Goal: Task Accomplishment & Management: Manage account settings

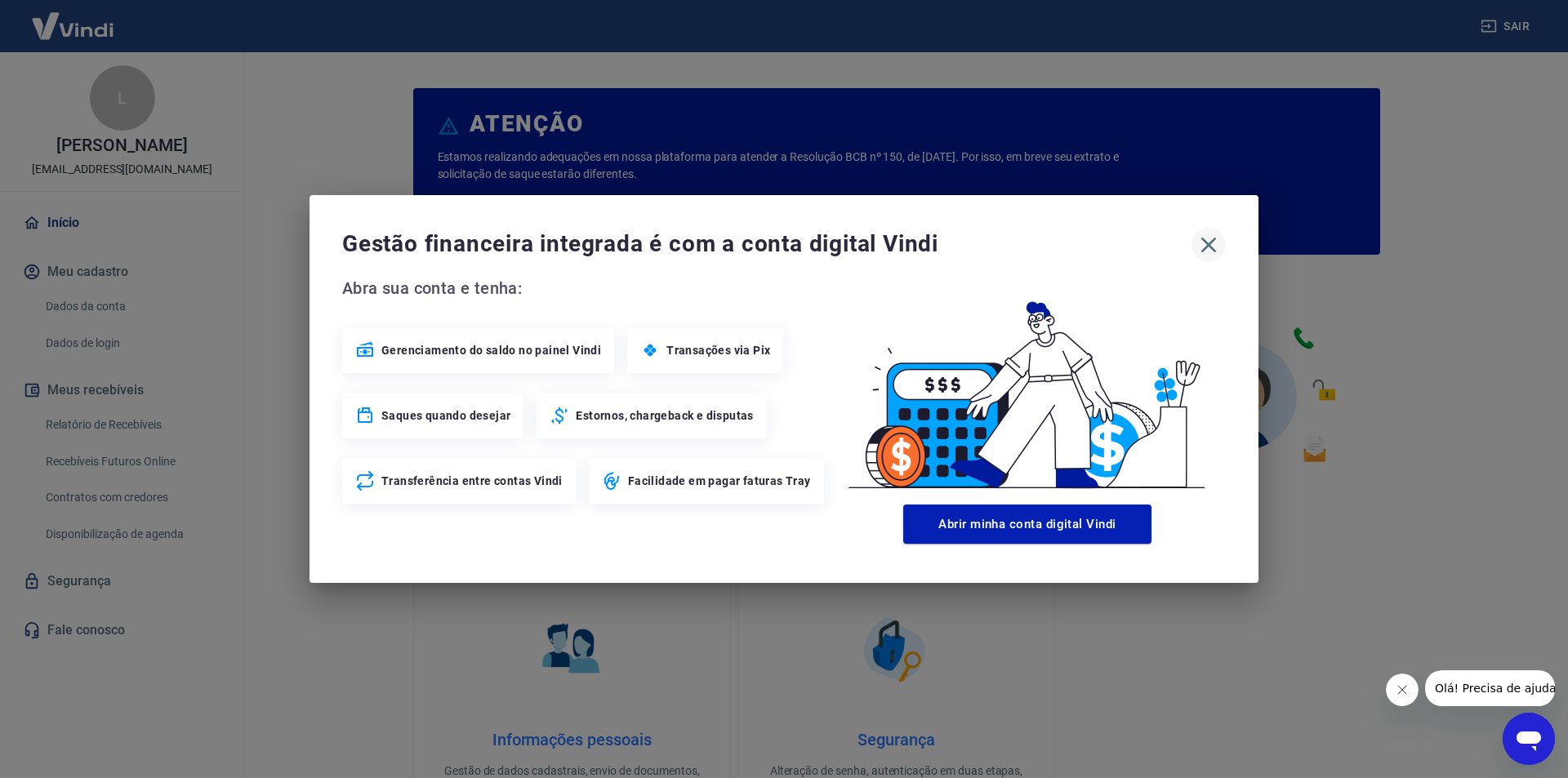
click at [1219, 247] on icon "button" at bounding box center [1209, 245] width 26 height 26
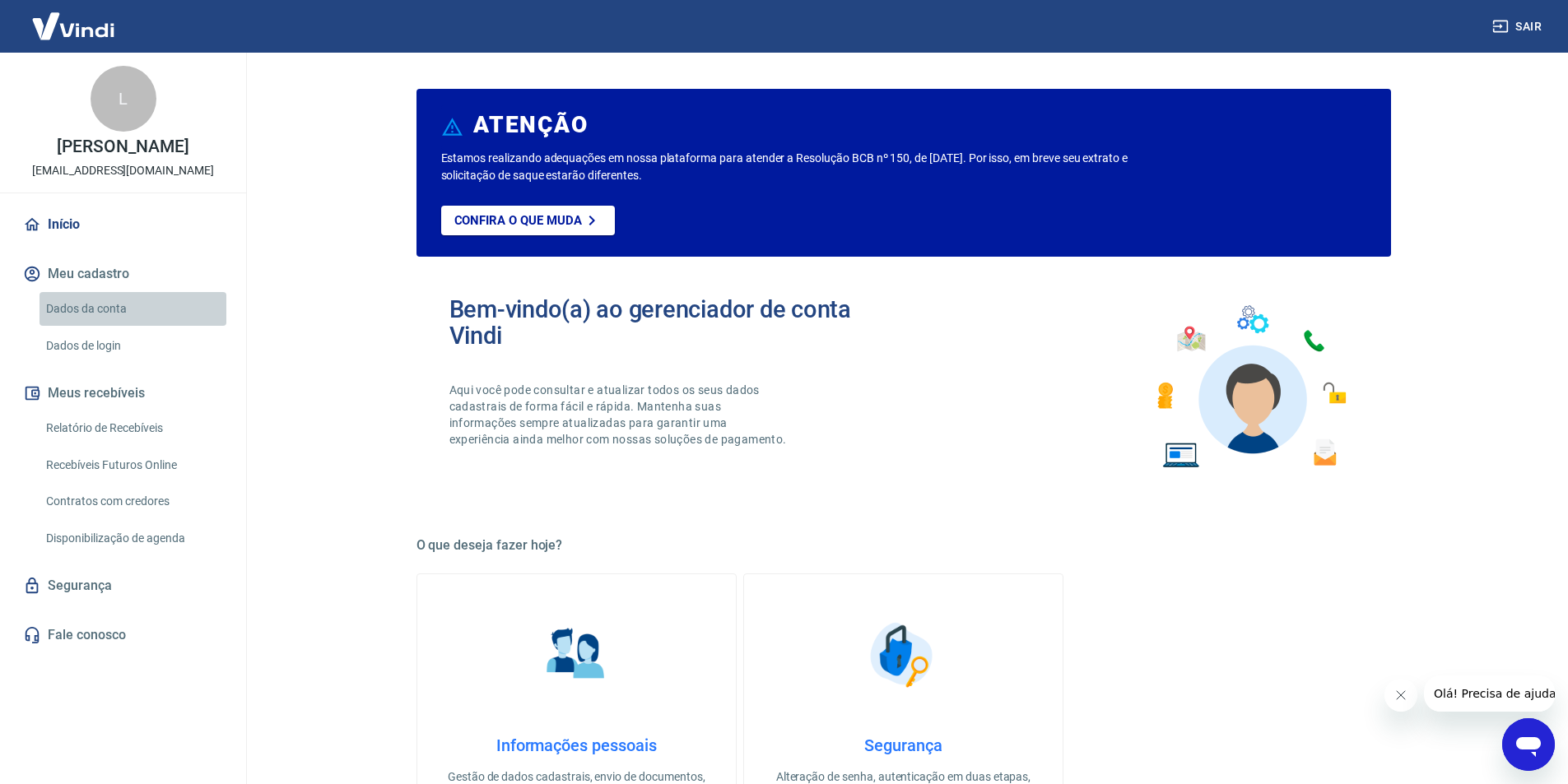
click at [103, 309] on link "Dados da conta" at bounding box center [132, 309] width 187 height 34
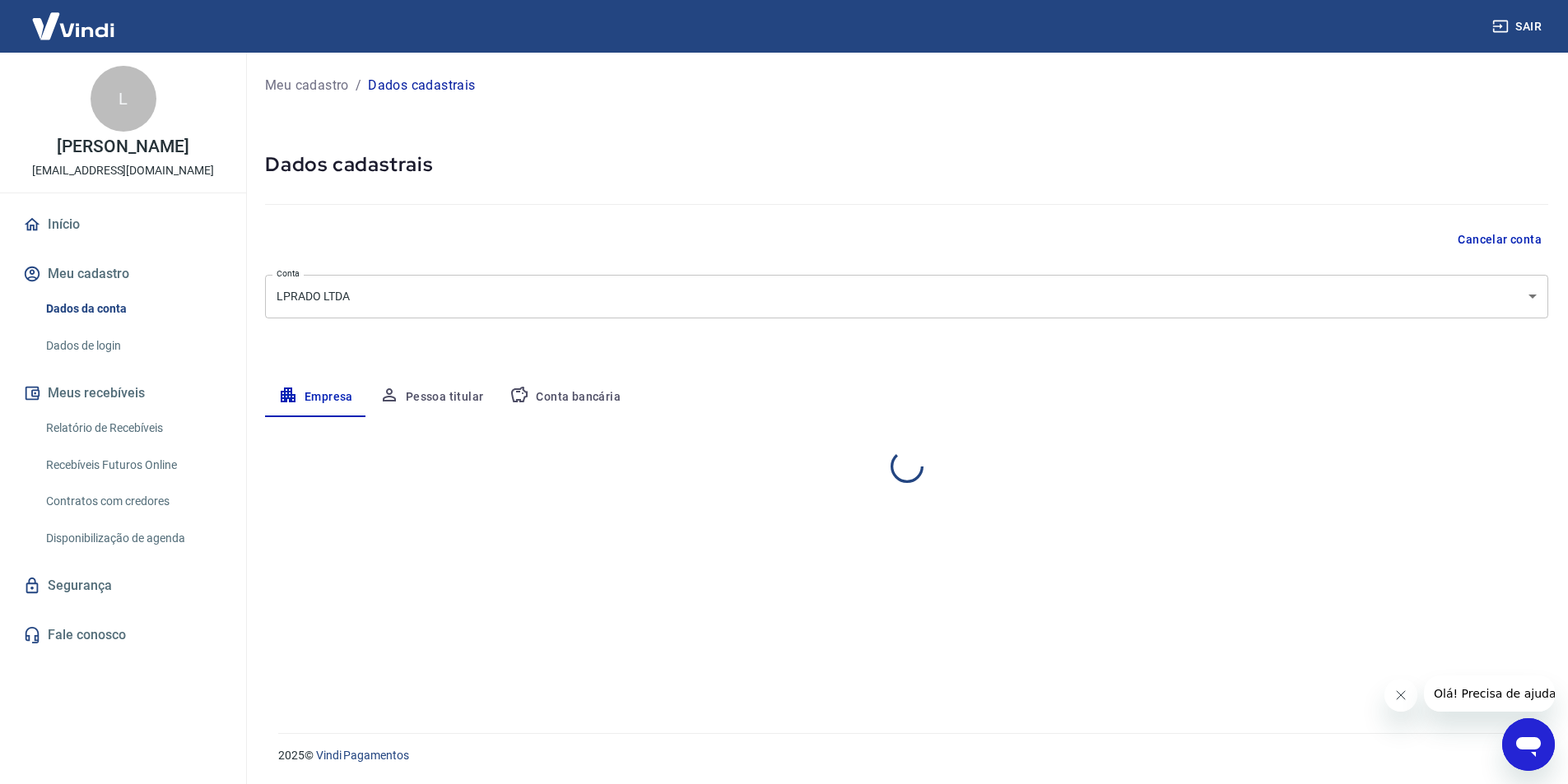
select select "MG"
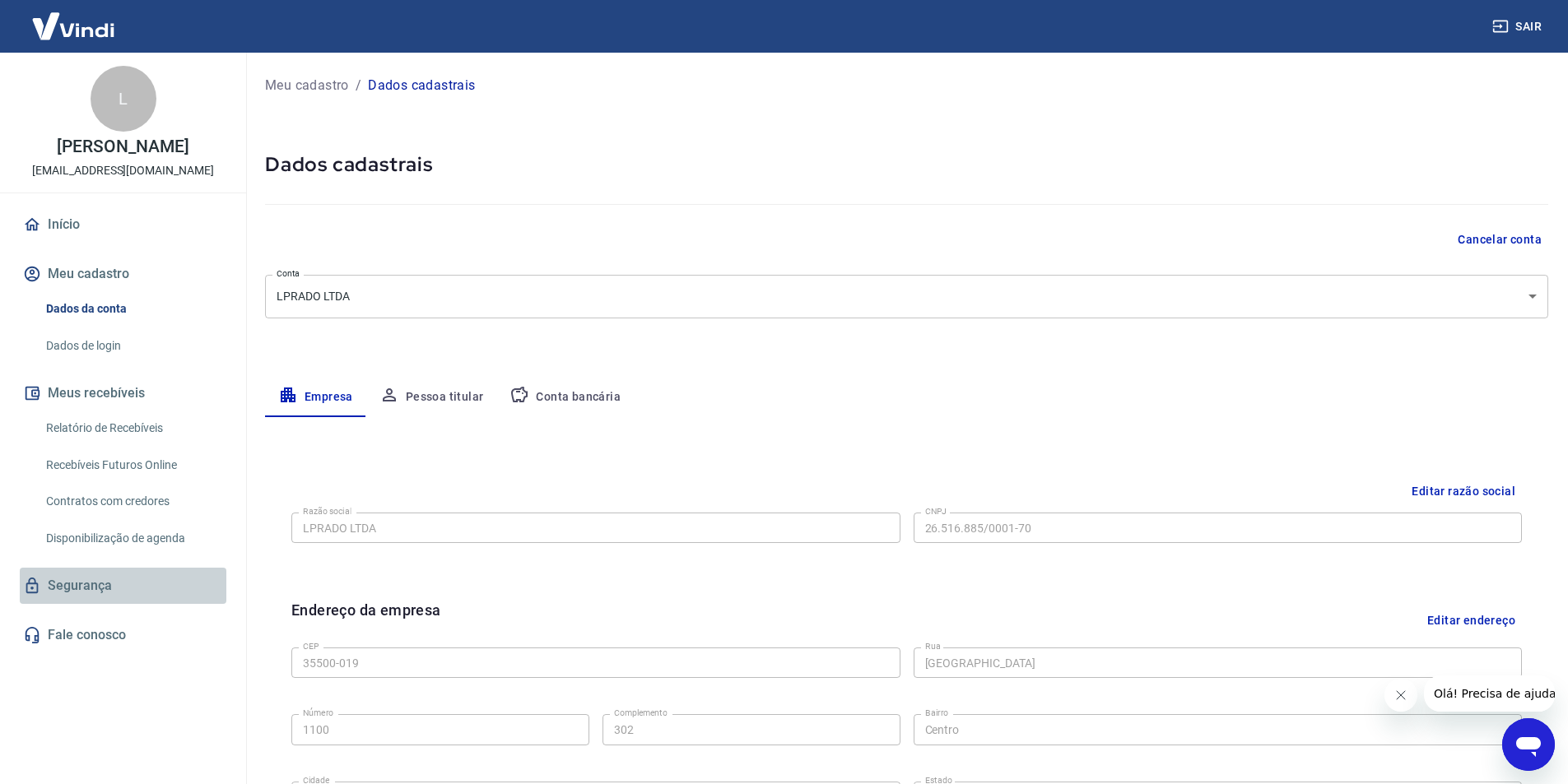
click at [106, 576] on link "Segurança" at bounding box center [123, 586] width 207 height 37
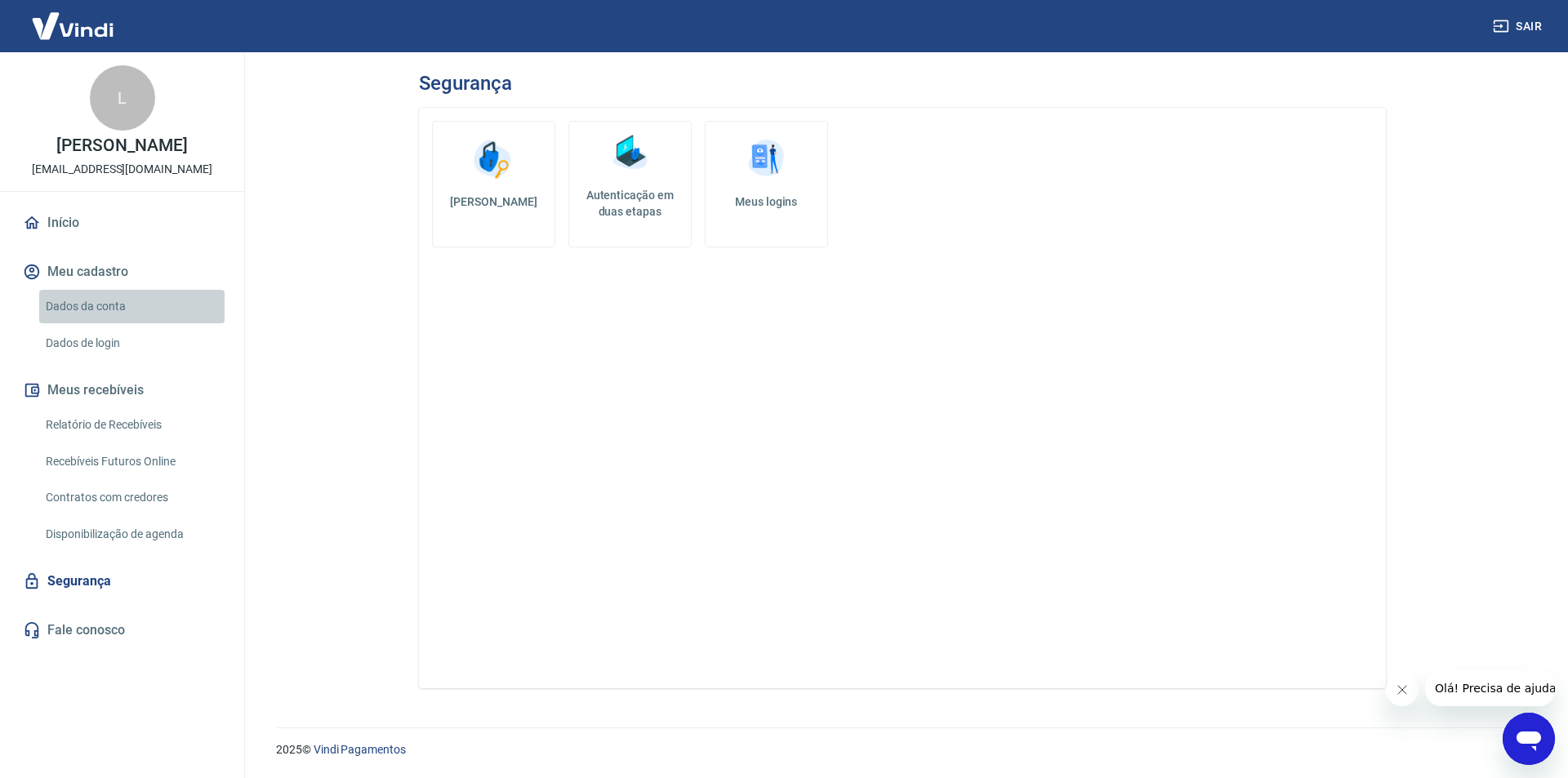
click at [104, 304] on link "Dados da conta" at bounding box center [131, 307] width 186 height 34
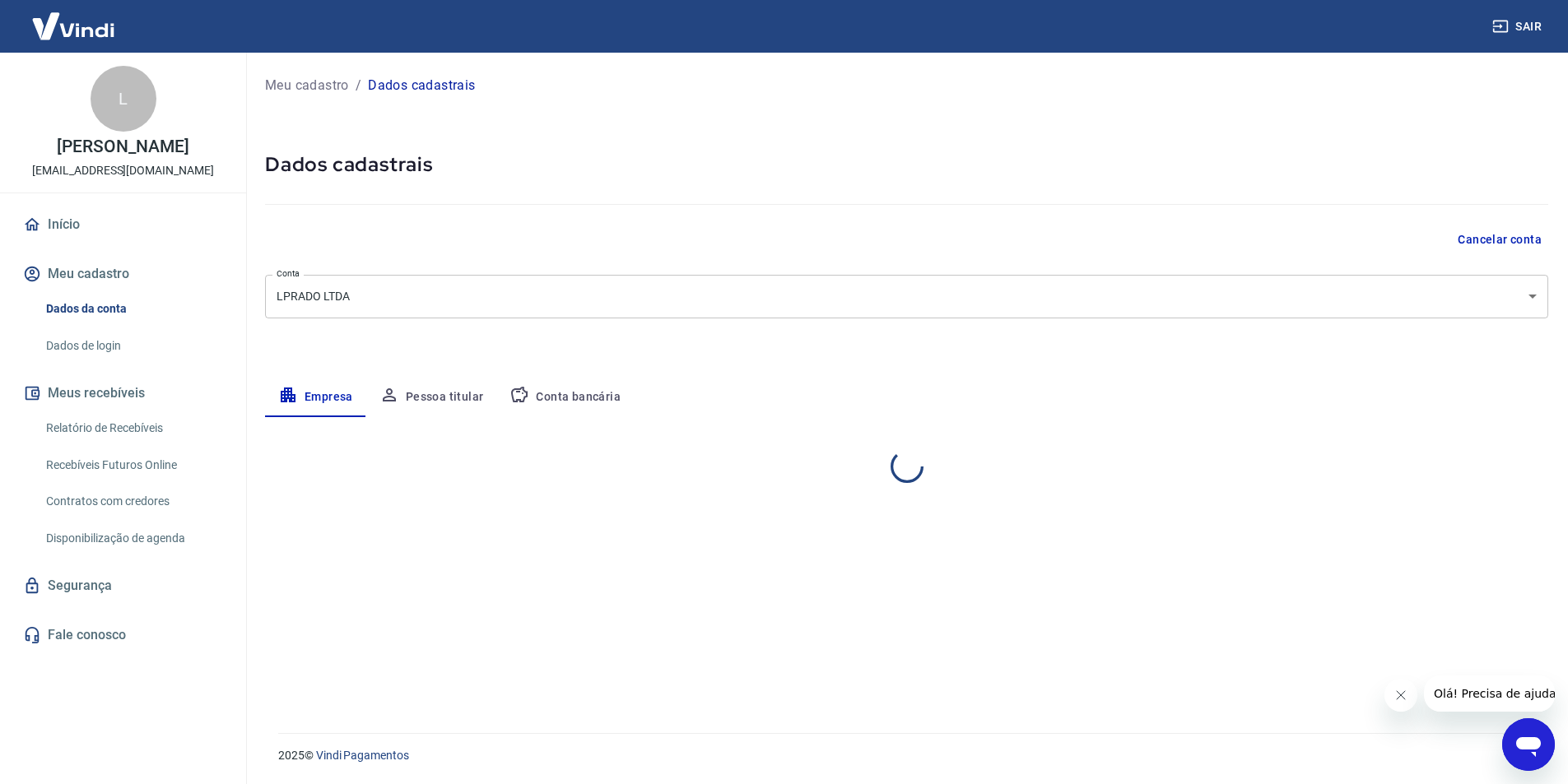
select select "MG"
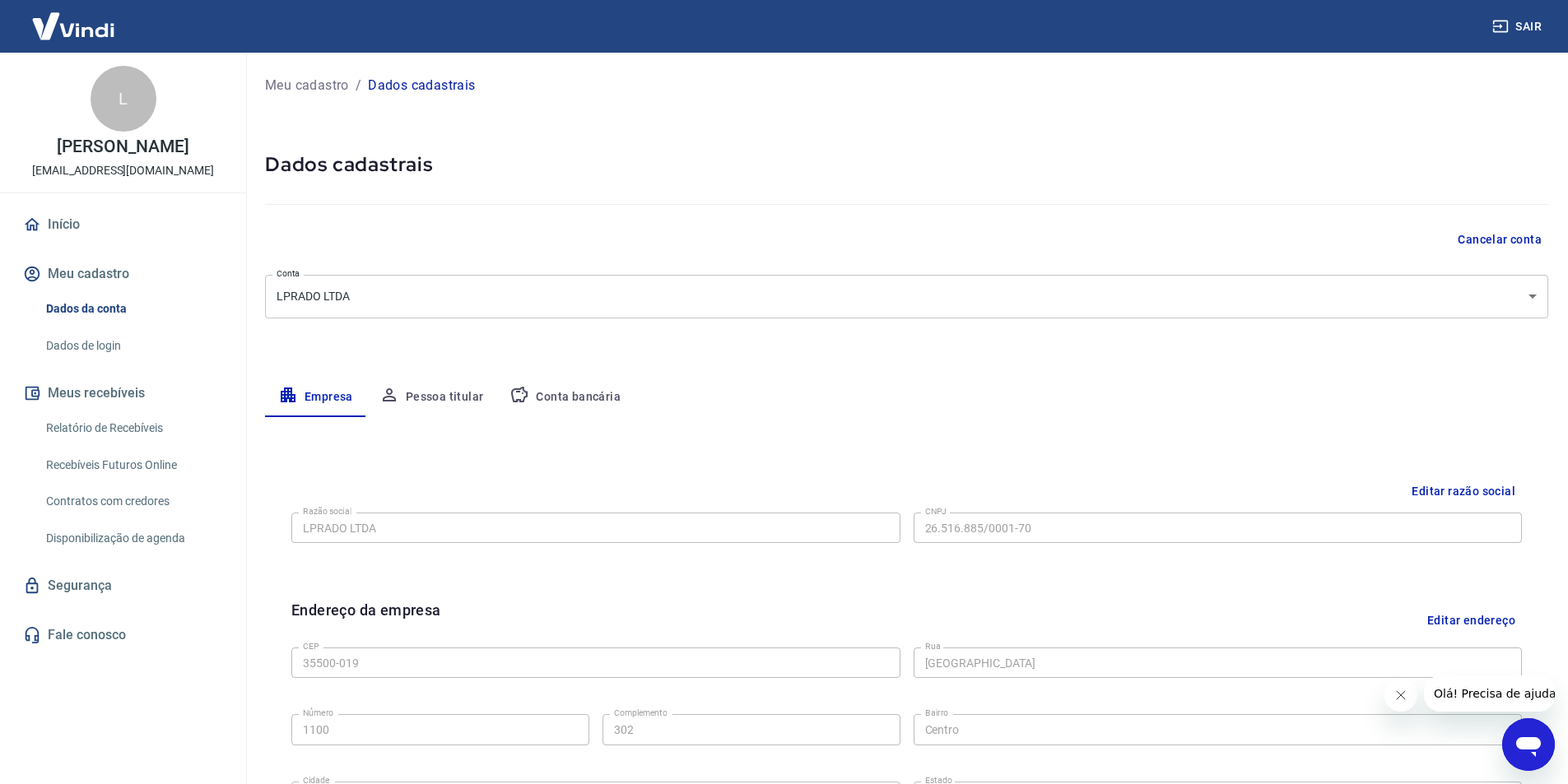
click at [278, 85] on p "Meu cadastro" at bounding box center [306, 85] width 84 height 20
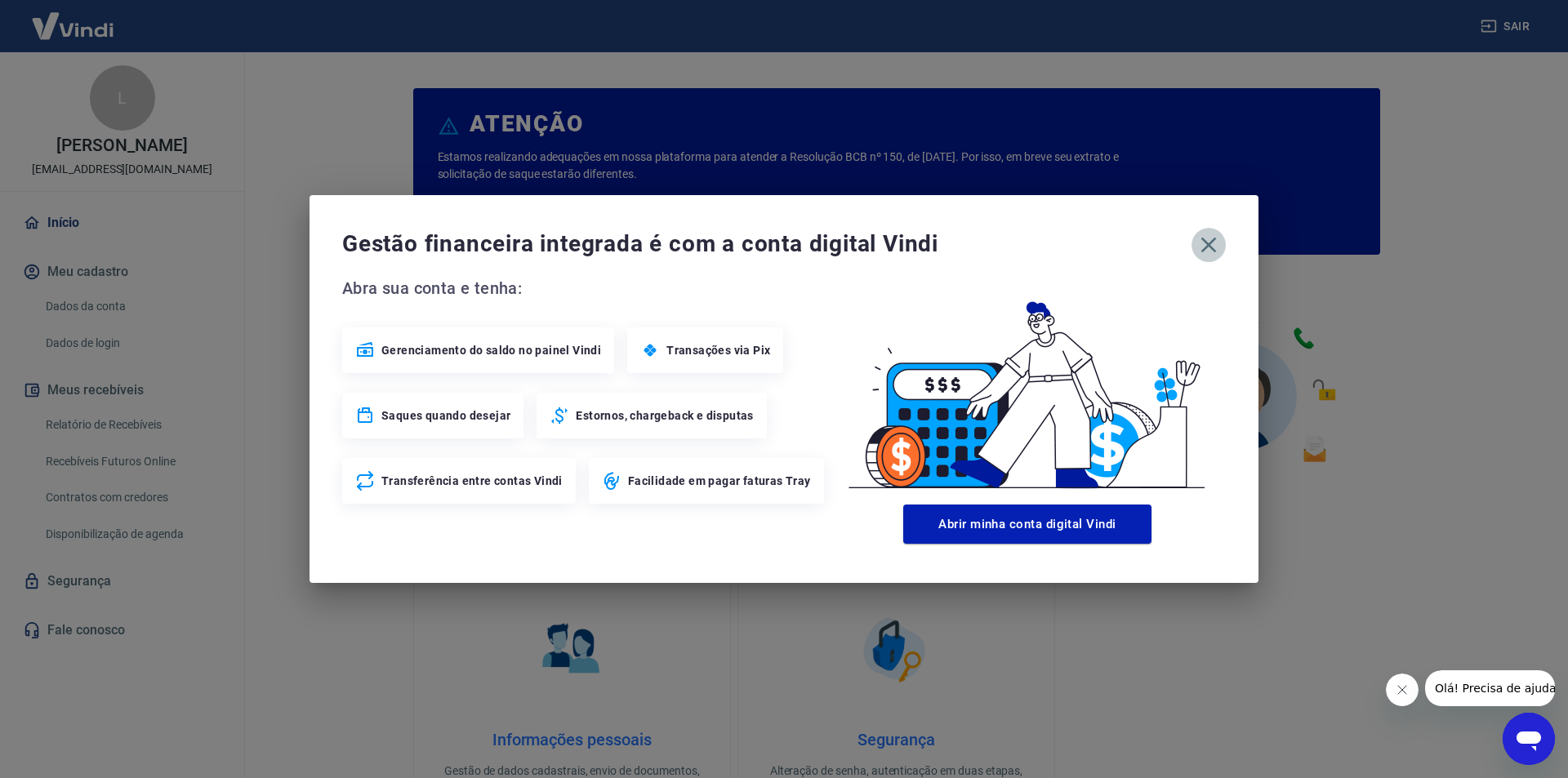
click at [1200, 238] on icon "button" at bounding box center [1209, 245] width 26 height 26
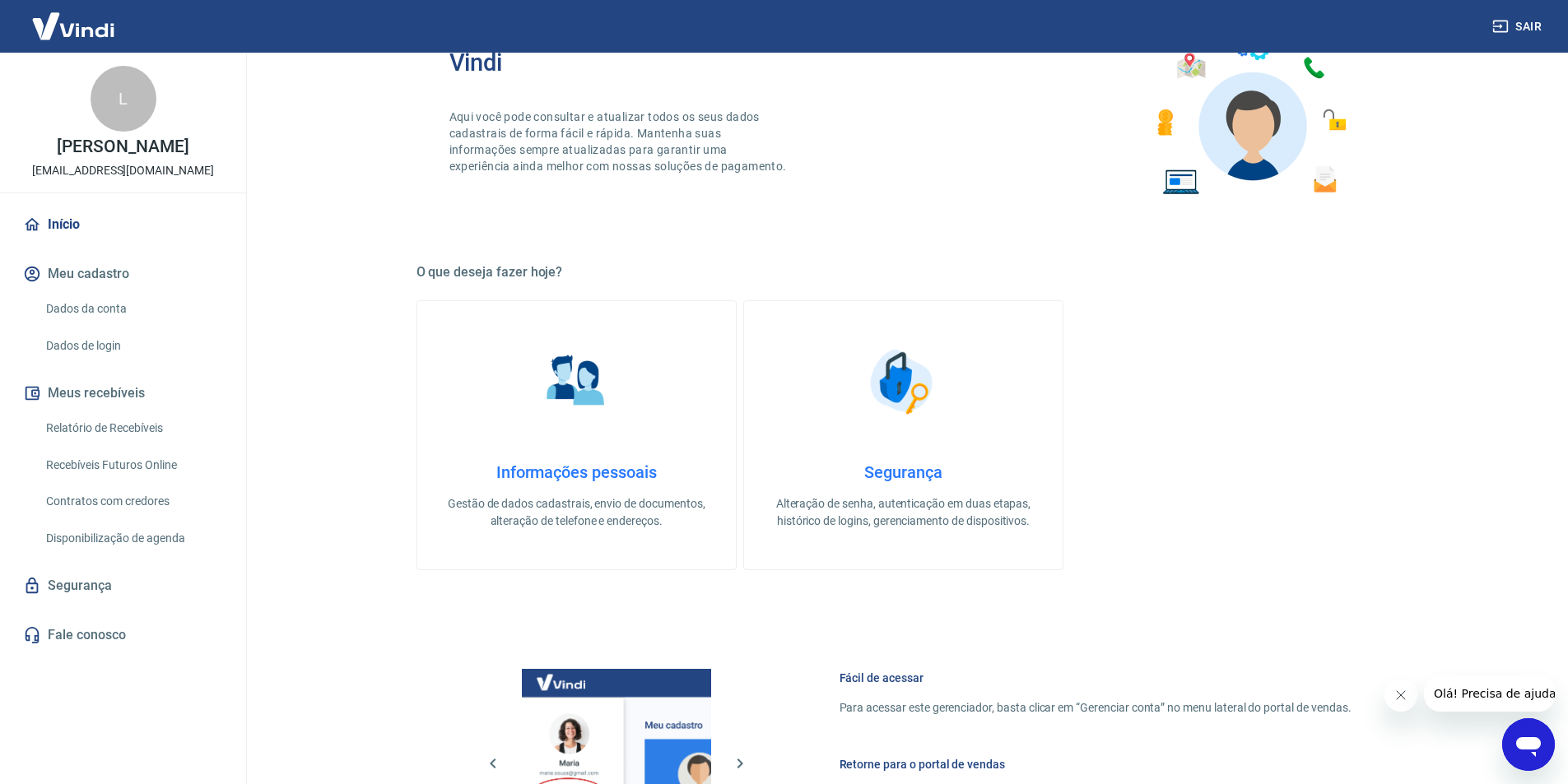
scroll to position [257, 0]
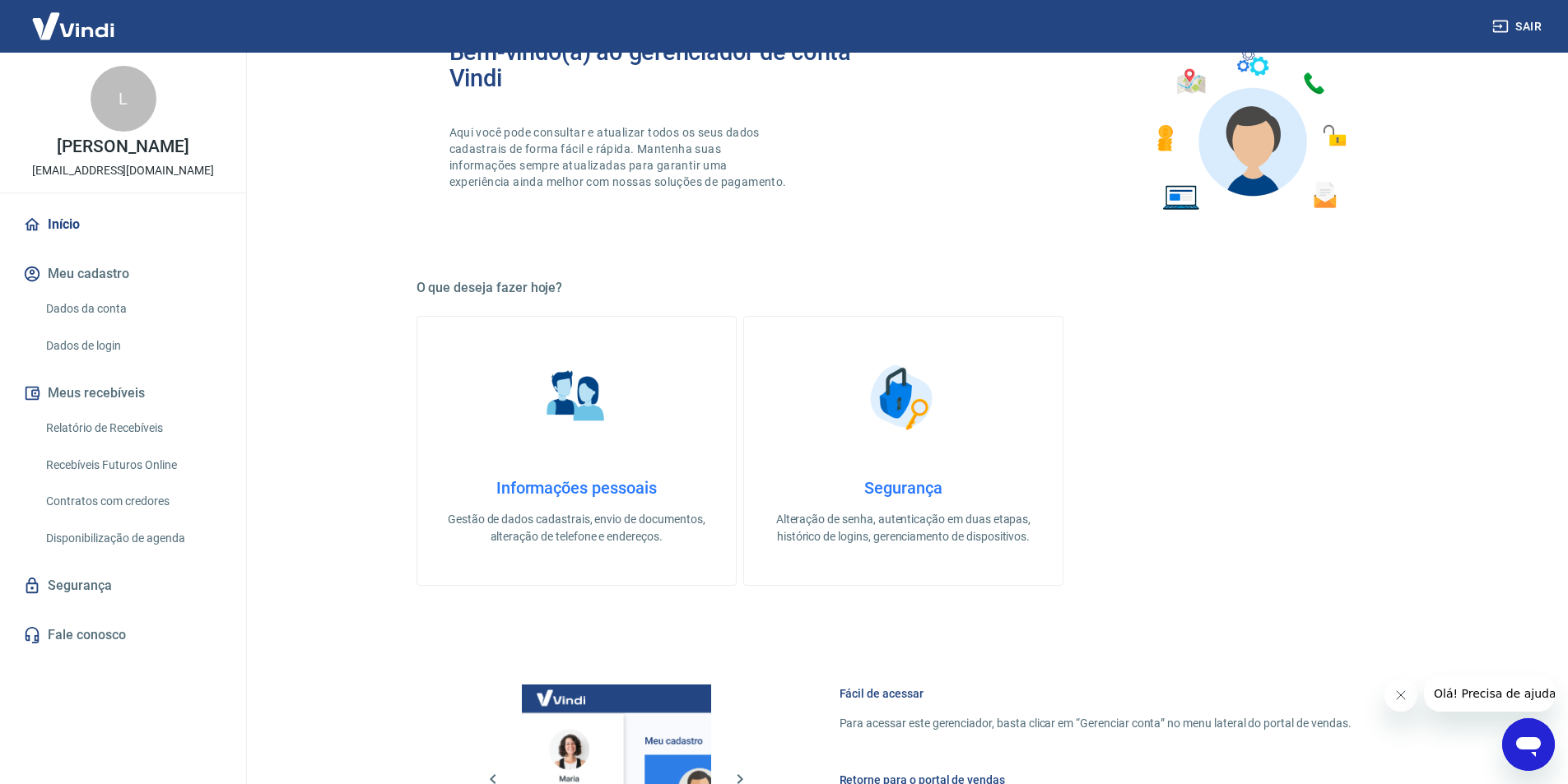
click at [895, 385] on img at bounding box center [903, 397] width 83 height 83
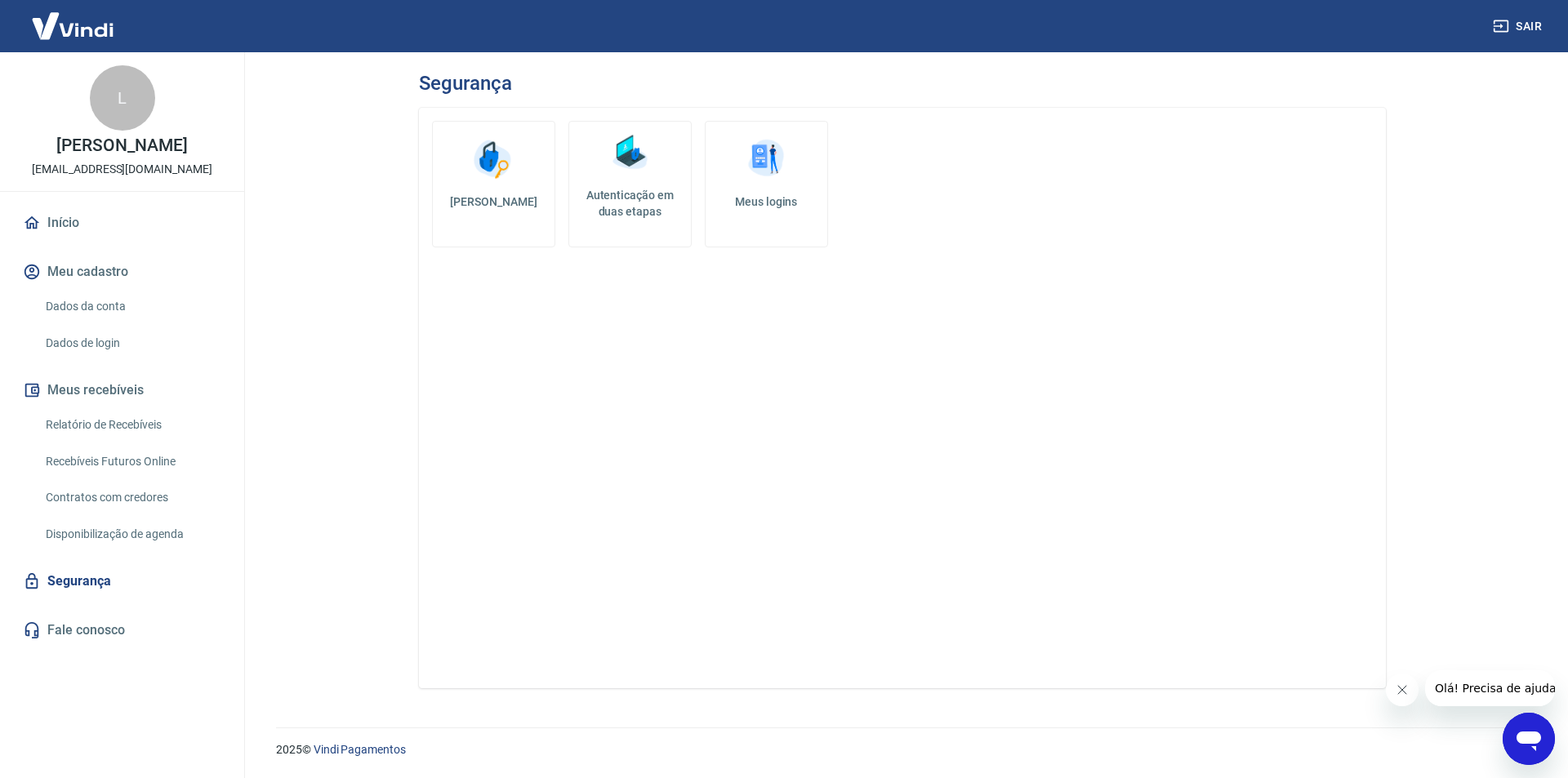
click at [82, 17] on img at bounding box center [73, 25] width 106 height 49
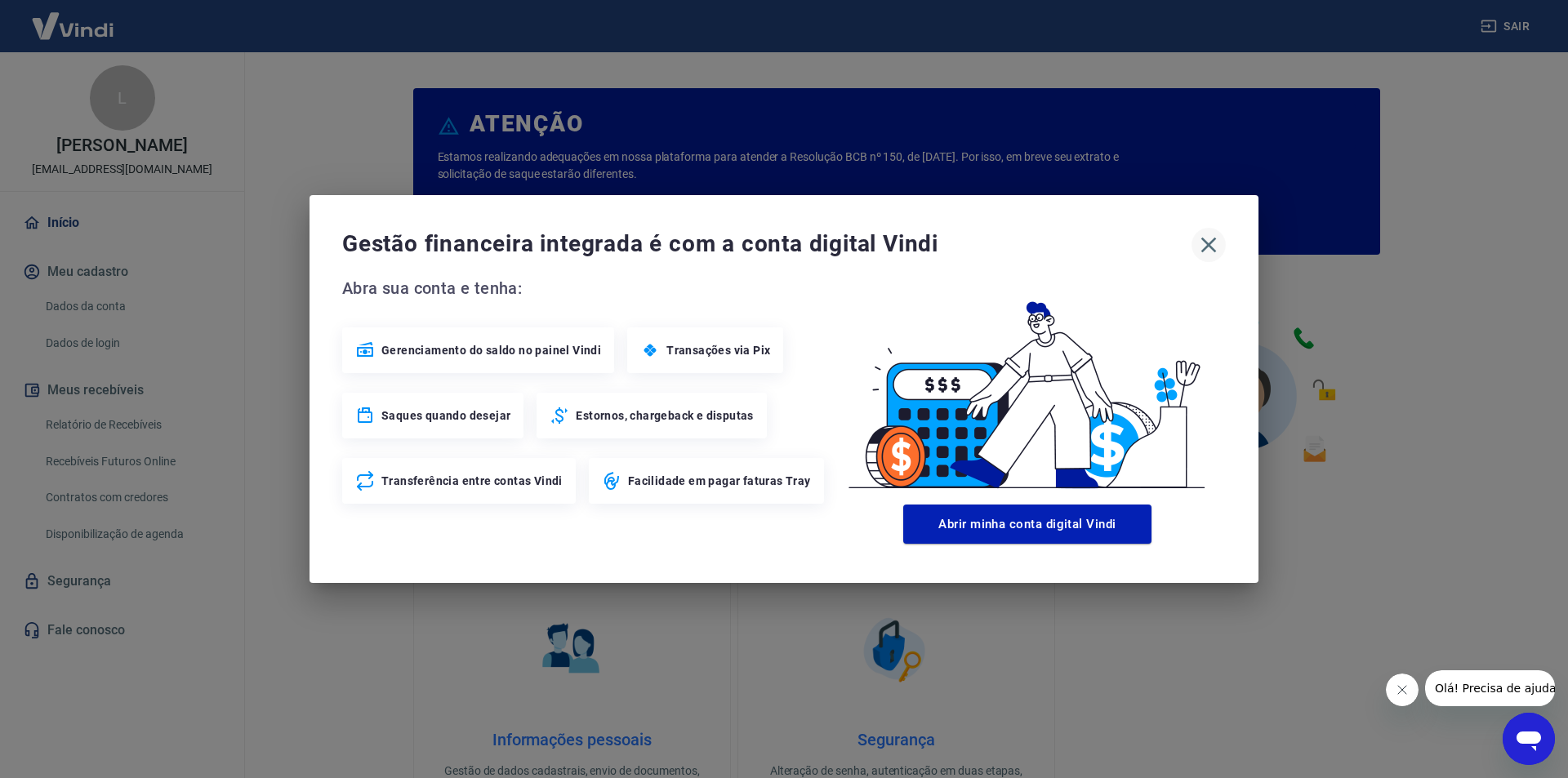
click at [1213, 251] on icon "button" at bounding box center [1209, 245] width 26 height 26
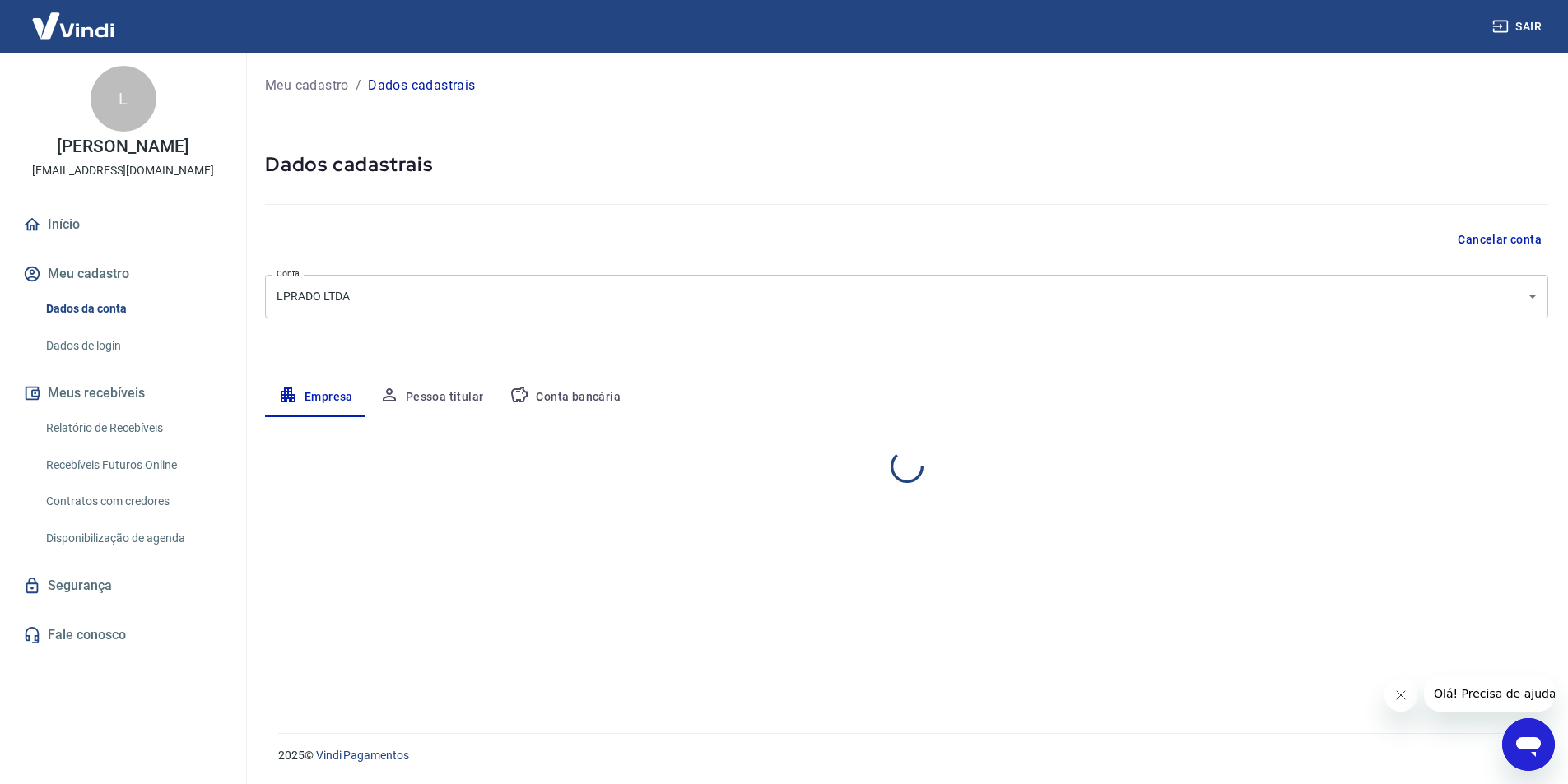
select select "MG"
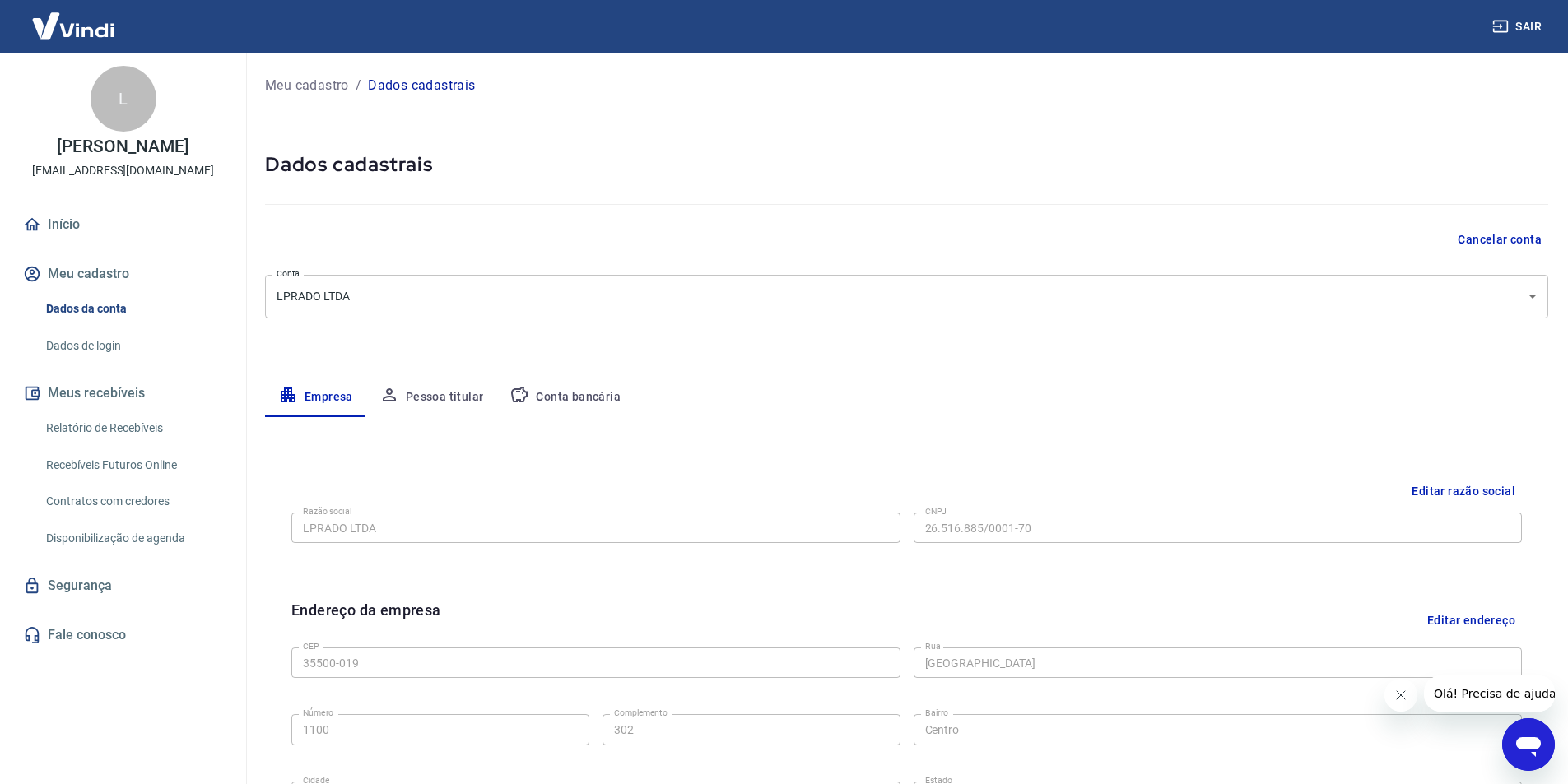
click at [132, 432] on link "Relatório de Recebíveis" at bounding box center [132, 428] width 187 height 34
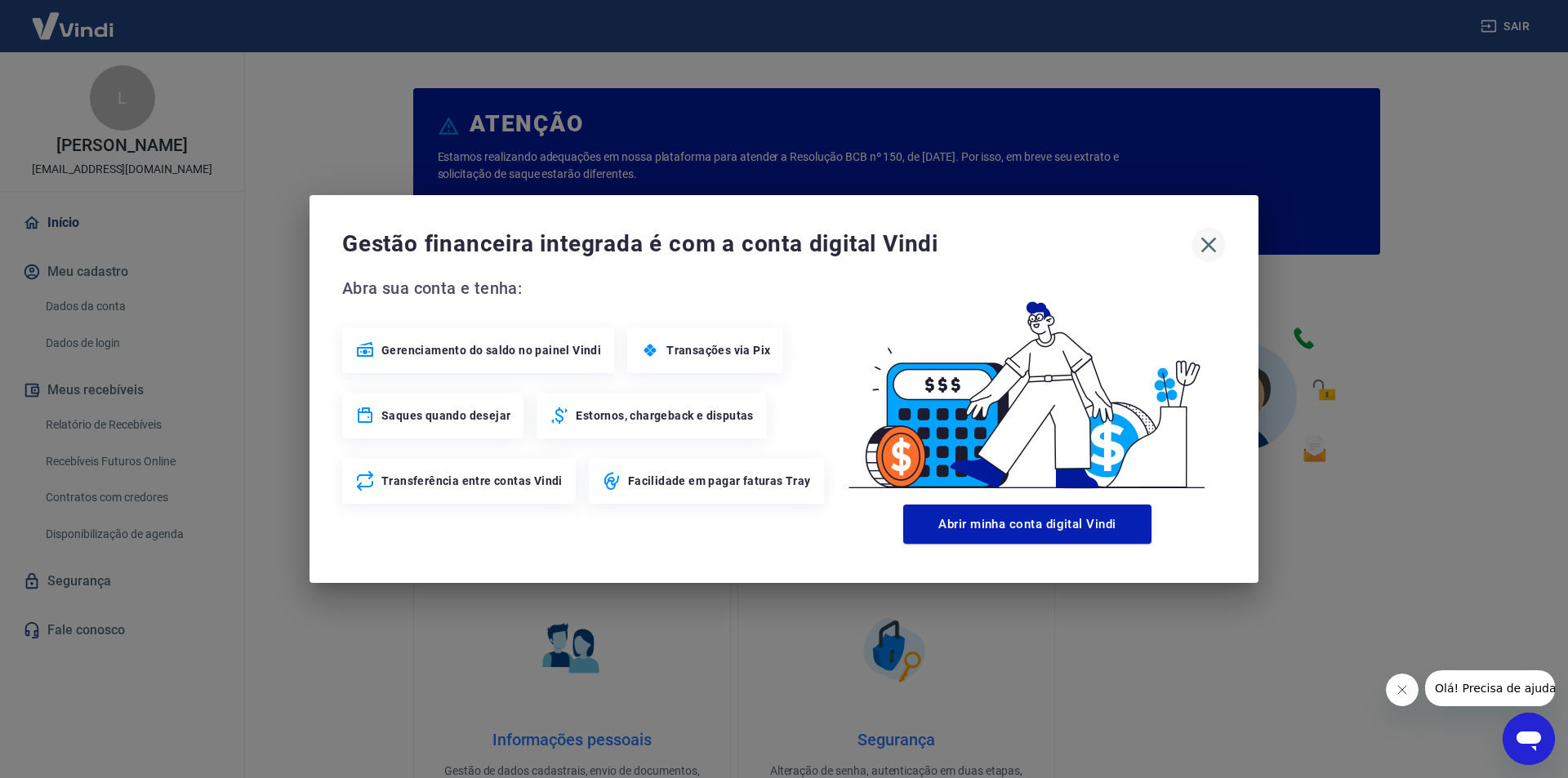
click at [1216, 247] on icon "button" at bounding box center [1209, 245] width 26 height 26
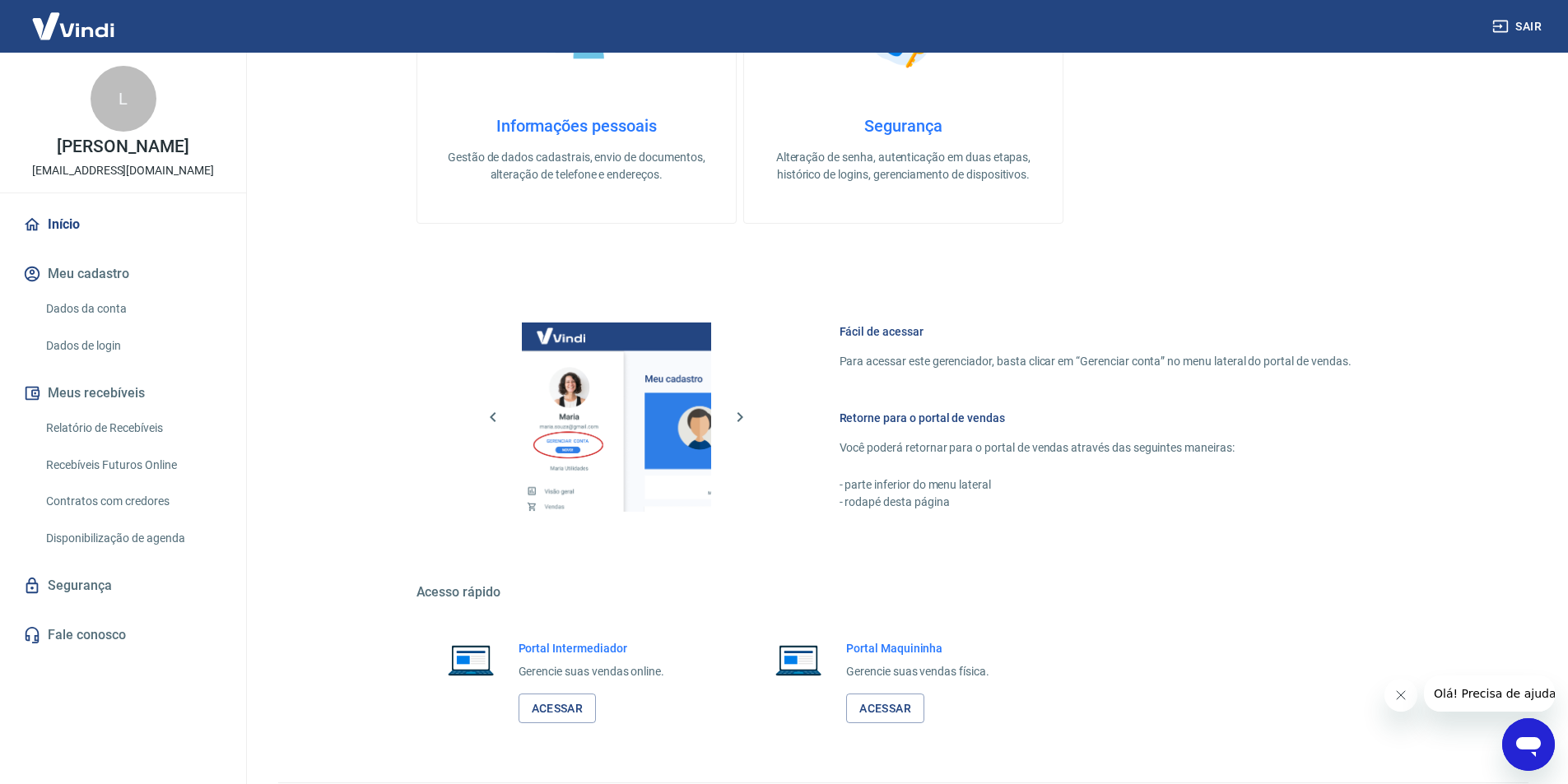
scroll to position [669, 0]
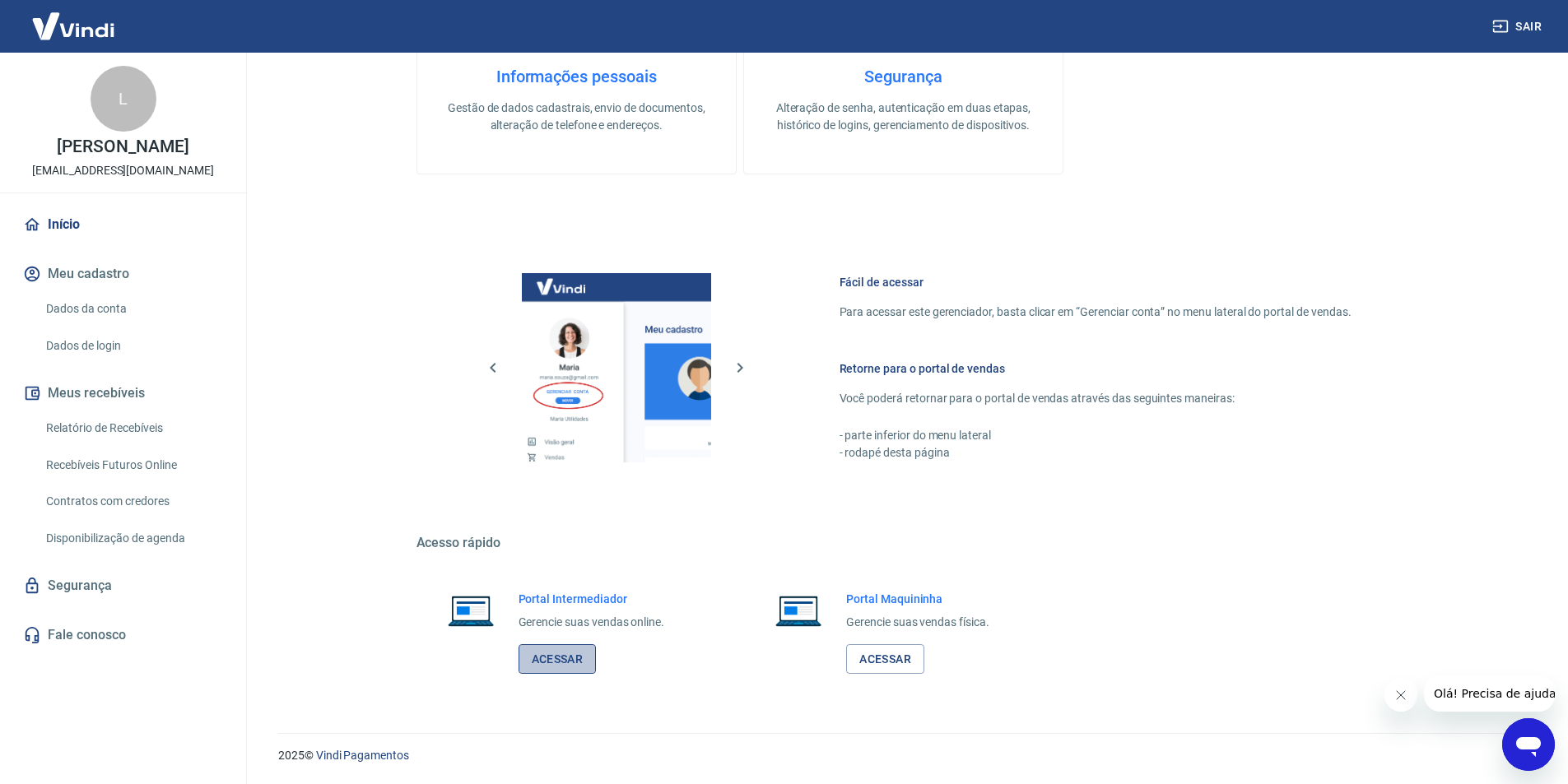
click at [551, 664] on link "Acessar" at bounding box center [557, 659] width 78 height 30
